Goal: Information Seeking & Learning: Learn about a topic

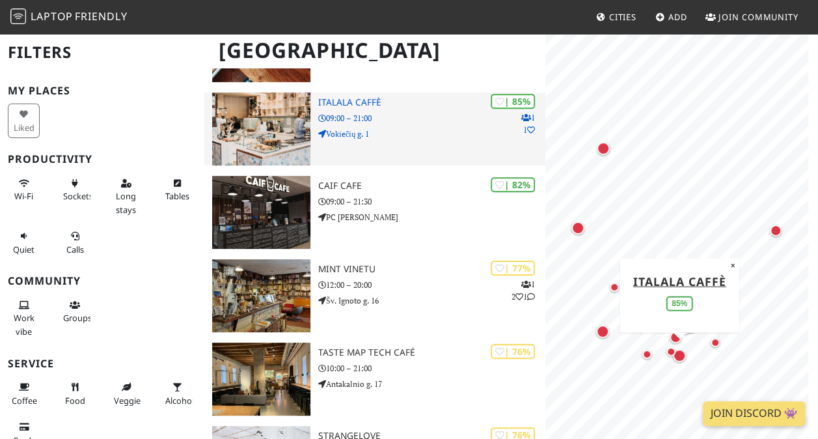
scroll to position [260, 0]
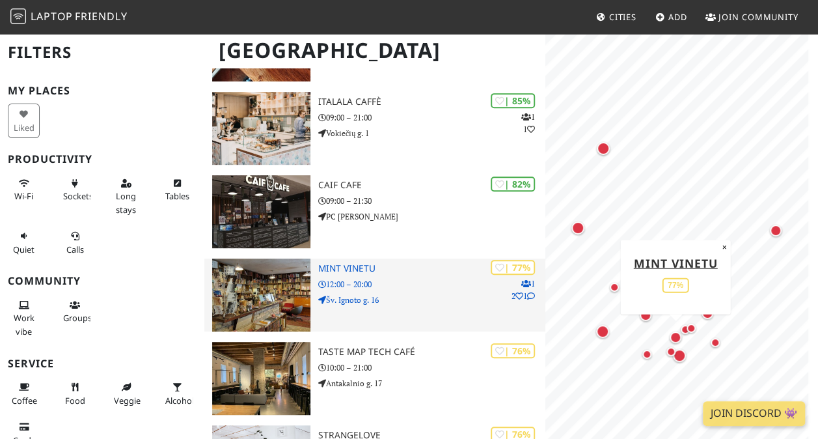
click at [374, 271] on h3 "Mint Vinetu" at bounding box center [431, 268] width 227 height 11
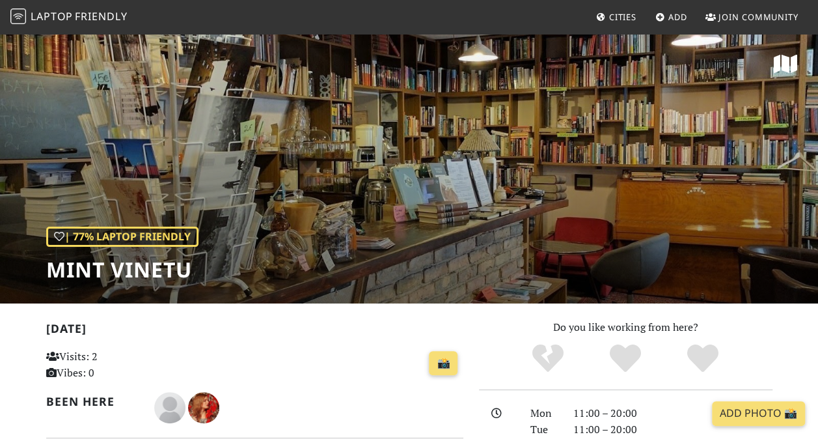
click at [376, 134] on div "| 77% Laptop Friendly Mint Vinetu" at bounding box center [409, 168] width 818 height 271
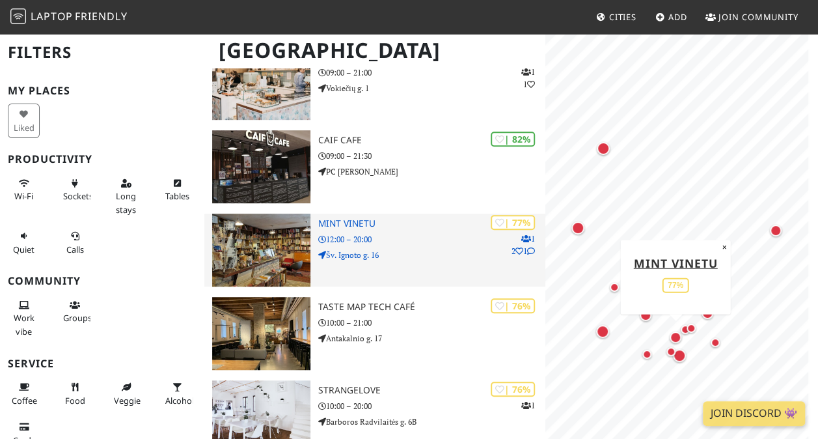
scroll to position [325, 0]
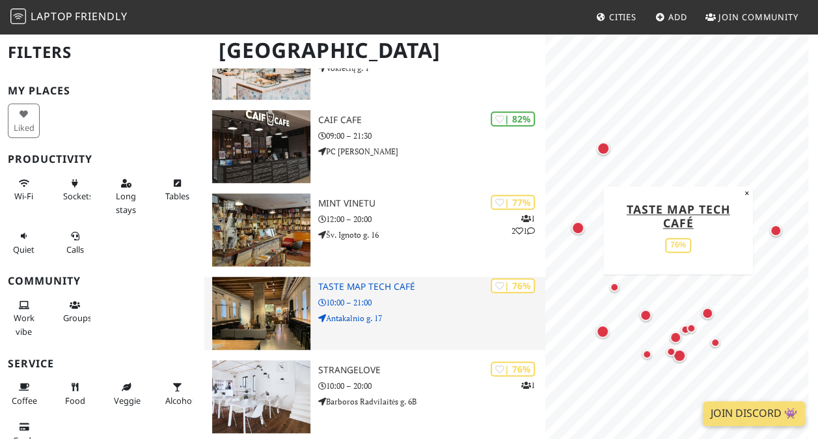
click at [291, 306] on img at bounding box center [261, 313] width 98 height 73
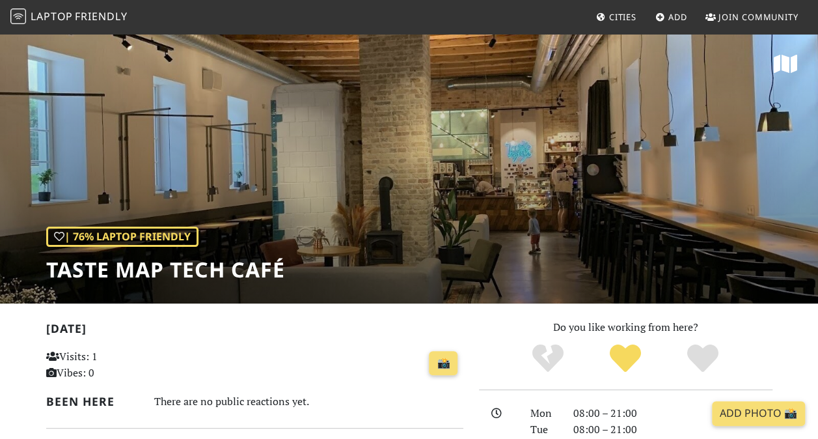
click at [625, 215] on div "| 76% Laptop Friendly Taste Map Tech Café" at bounding box center [409, 168] width 818 height 271
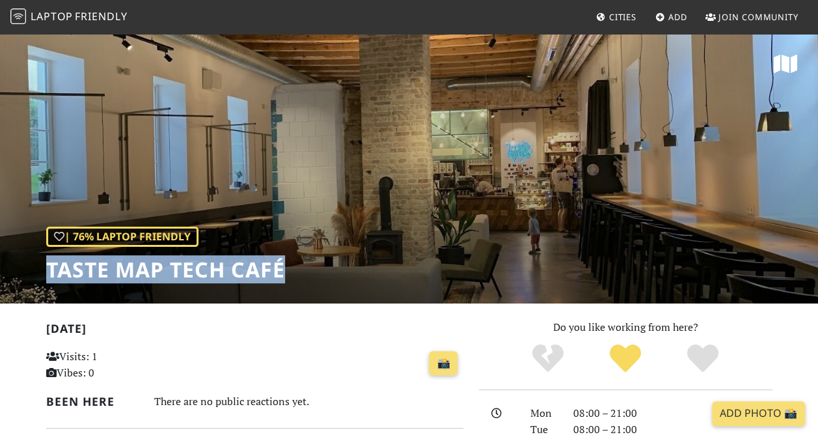
drag, startPoint x: 303, startPoint y: 269, endPoint x: 0, endPoint y: 262, distance: 303.4
click at [0, 262] on div "| 76% Laptop Friendly Taste Map Tech Café" at bounding box center [409, 168] width 818 height 271
drag, startPoint x: 0, startPoint y: 262, endPoint x: 96, endPoint y: 281, distance: 97.5
copy h1 "Taste Map Tech Café"
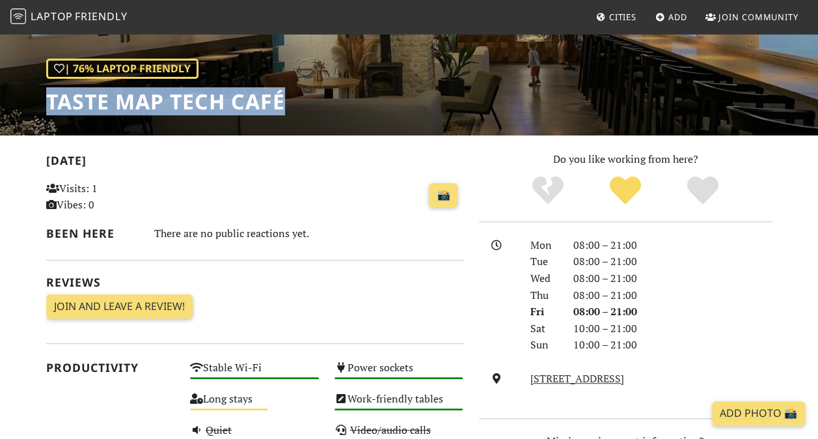
scroll to position [390, 0]
